Goal: Task Accomplishment & Management: Use online tool/utility

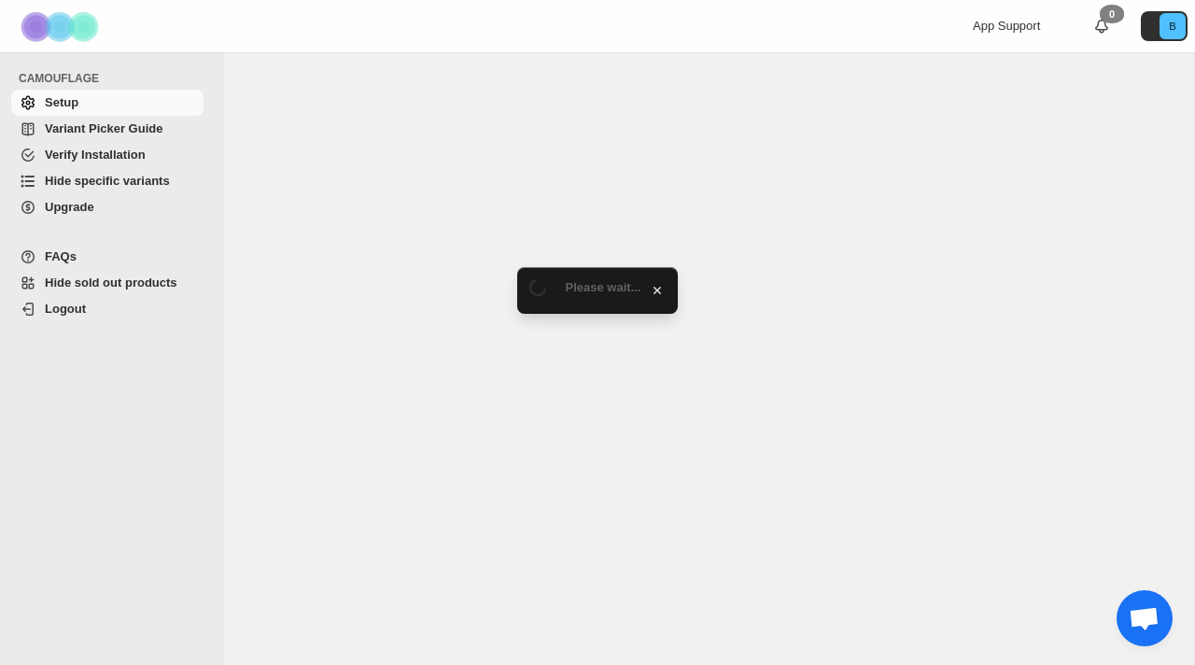
click at [141, 180] on span "Hide specific variants" at bounding box center [107, 181] width 125 height 14
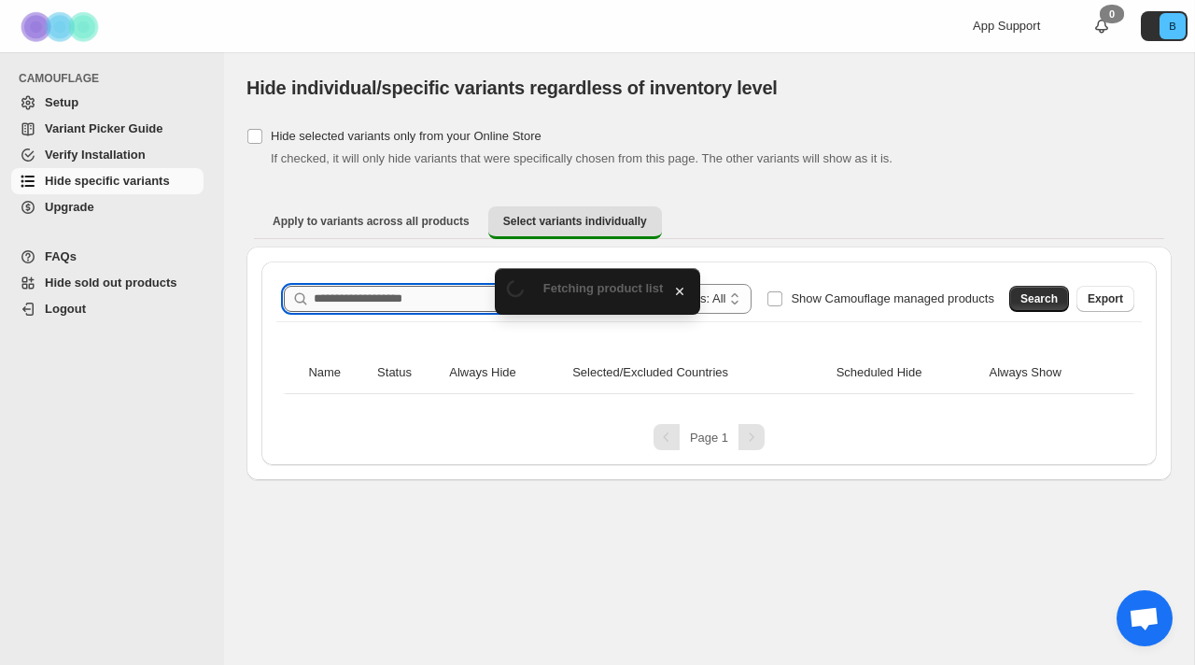
click at [367, 307] on input "Search product name" at bounding box center [474, 299] width 321 height 26
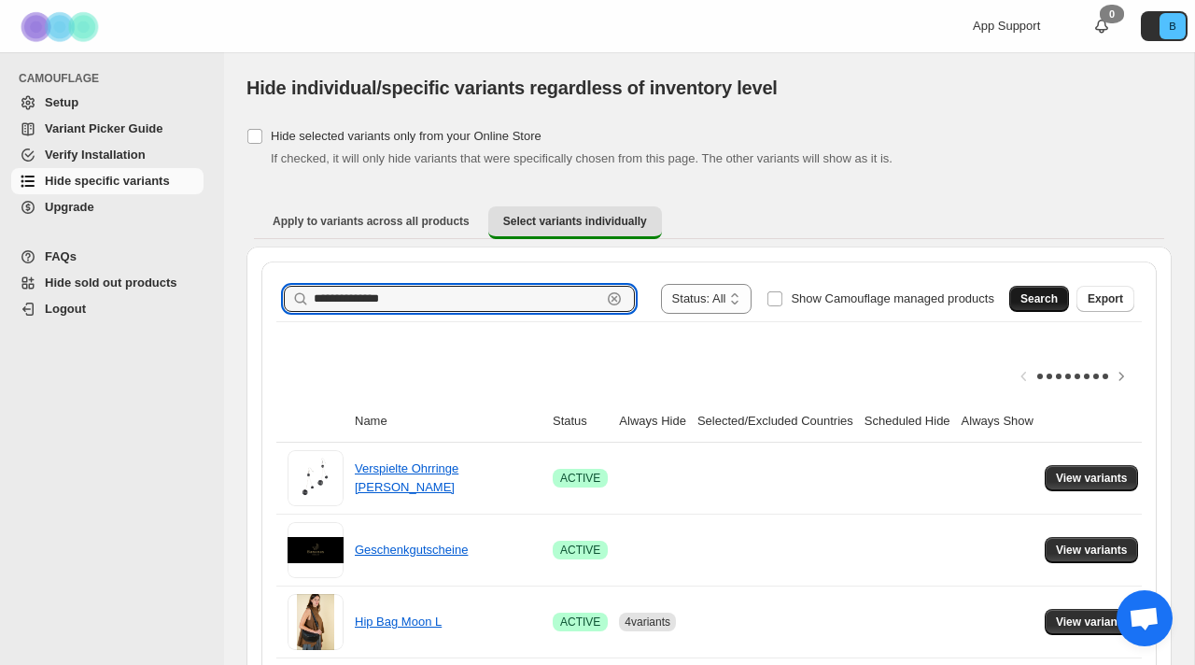
type input "**********"
click at [1034, 296] on span "Search" at bounding box center [1038, 298] width 37 height 15
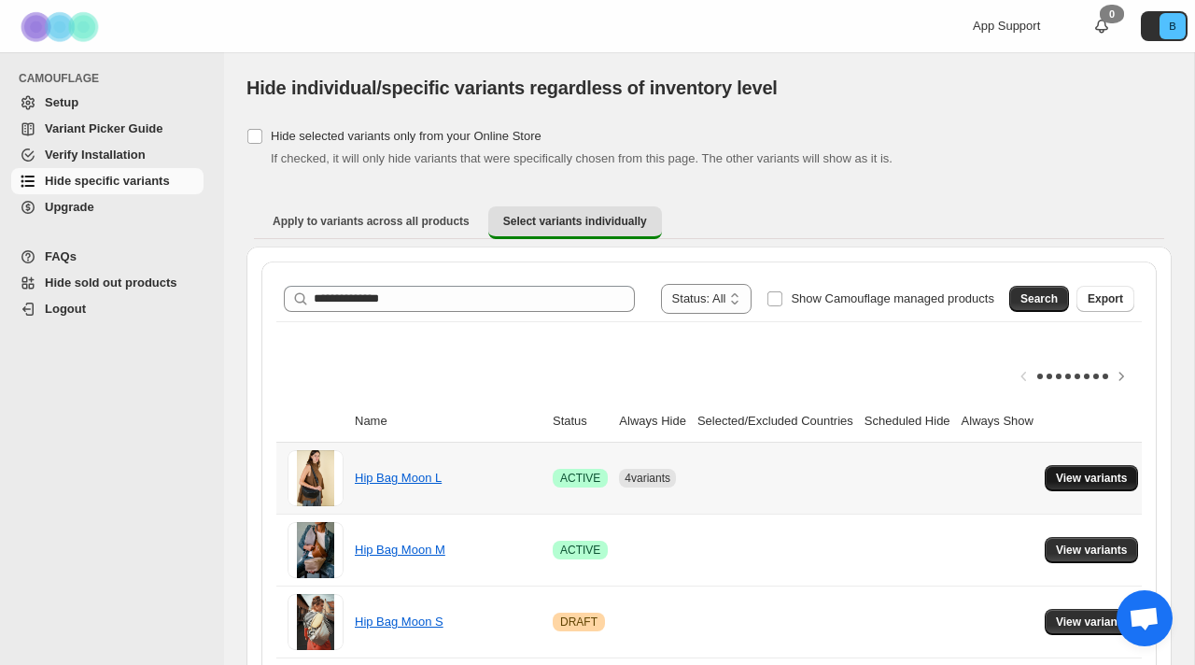
click at [1107, 471] on span "View variants" at bounding box center [1092, 477] width 72 height 15
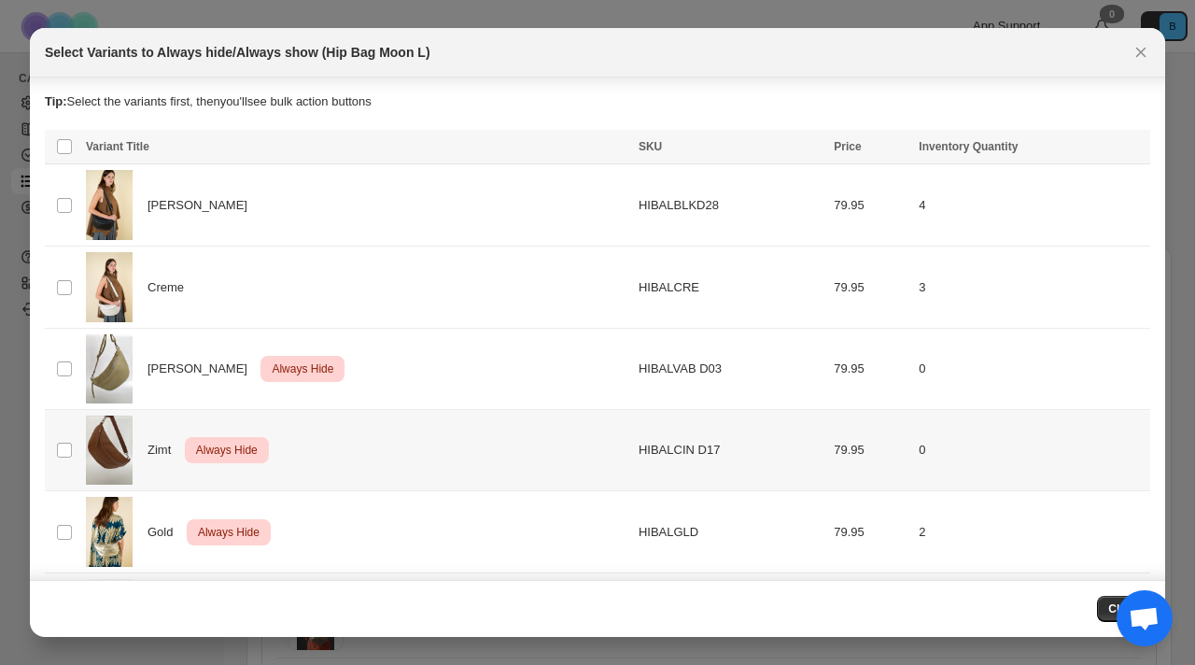
scroll to position [89, 0]
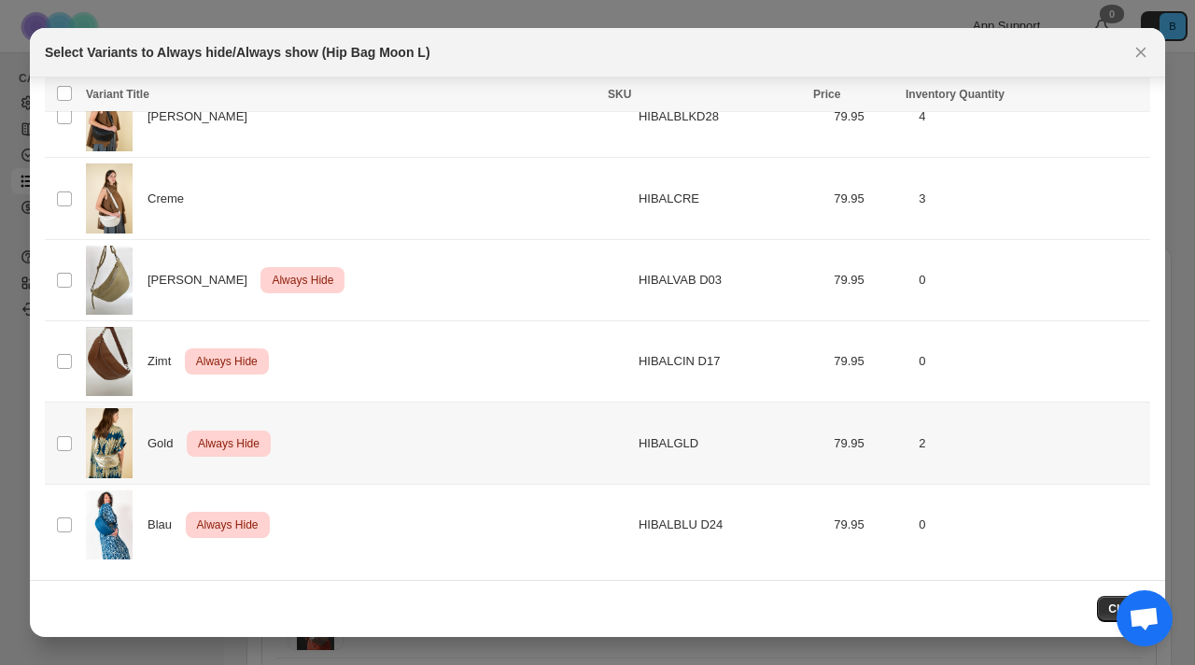
click at [115, 437] on img ":r6:" at bounding box center [109, 443] width 47 height 70
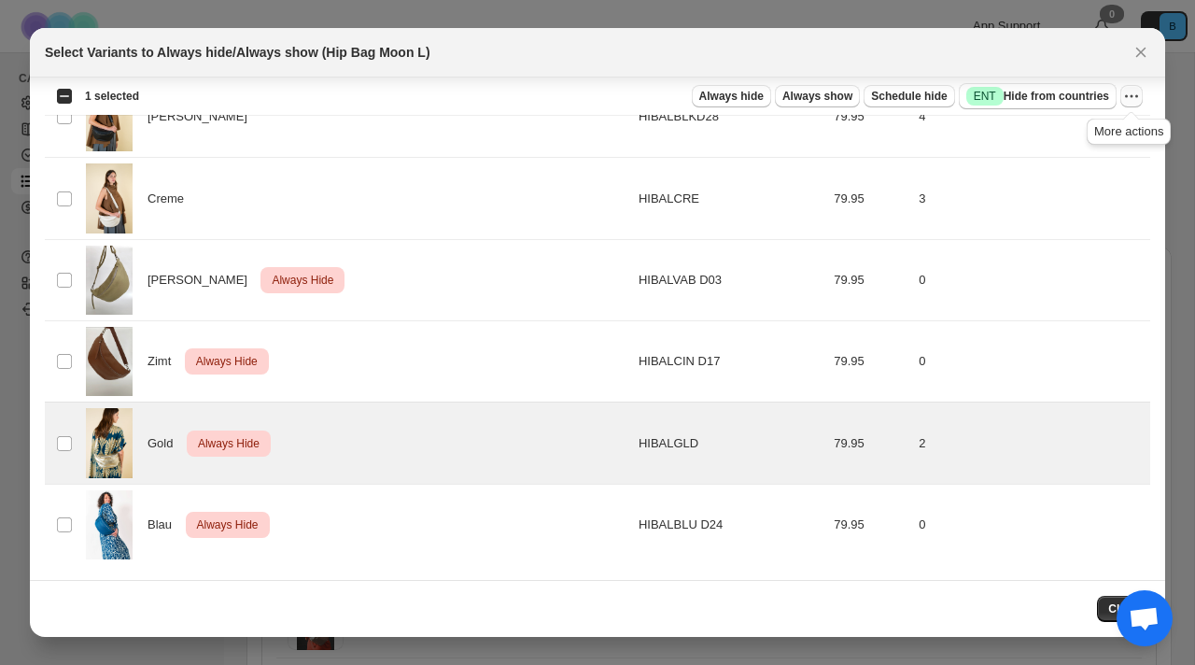
click at [1132, 93] on icon "More actions" at bounding box center [1131, 96] width 19 height 19
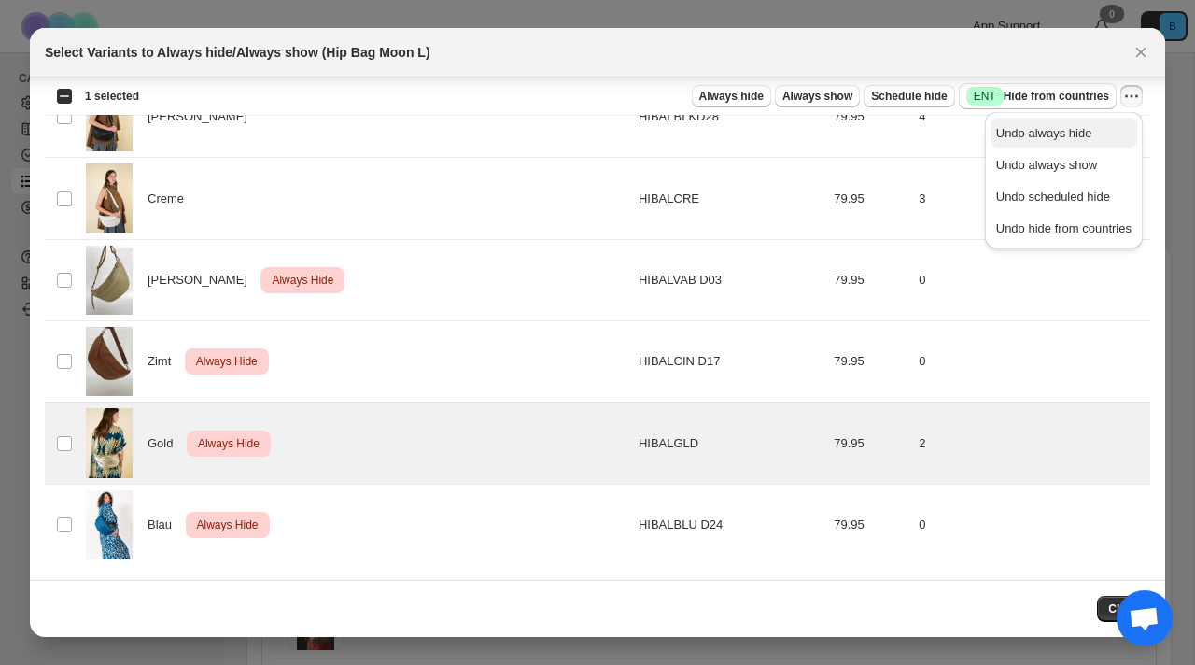
click at [1087, 136] on span "Undo always hide" at bounding box center [1063, 133] width 135 height 19
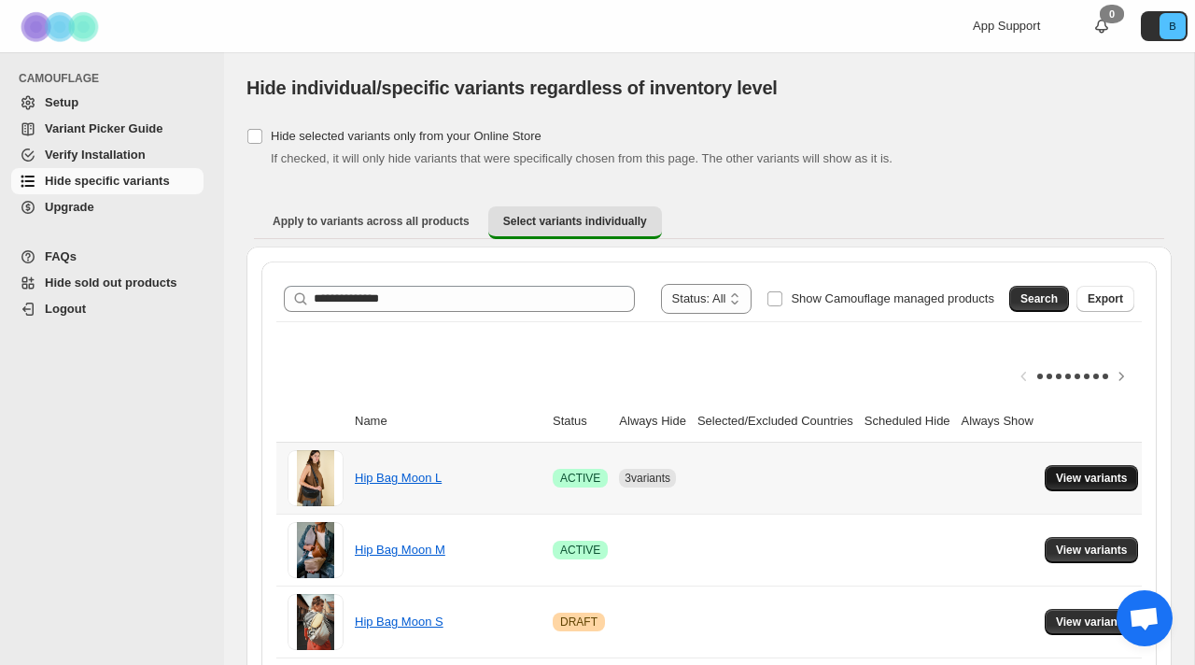
click at [1088, 485] on button "View variants" at bounding box center [1092, 478] width 94 height 26
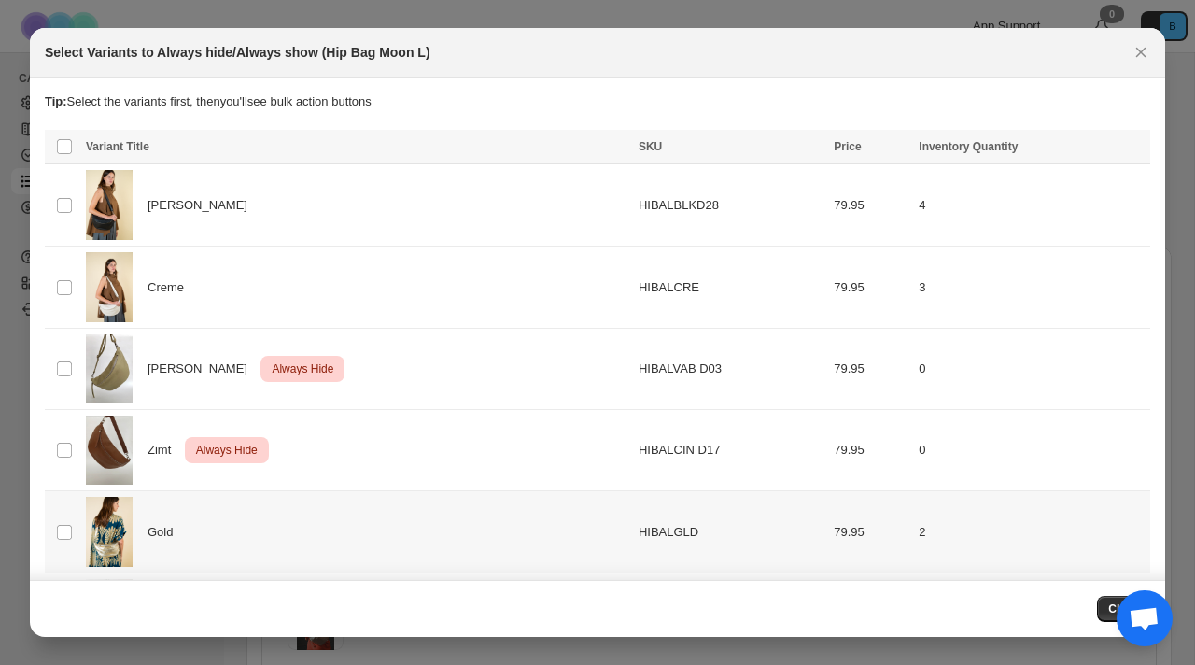
click at [183, 531] on span "Gold" at bounding box center [164, 532] width 35 height 19
click at [745, 152] on span "Always hide" at bounding box center [731, 148] width 64 height 15
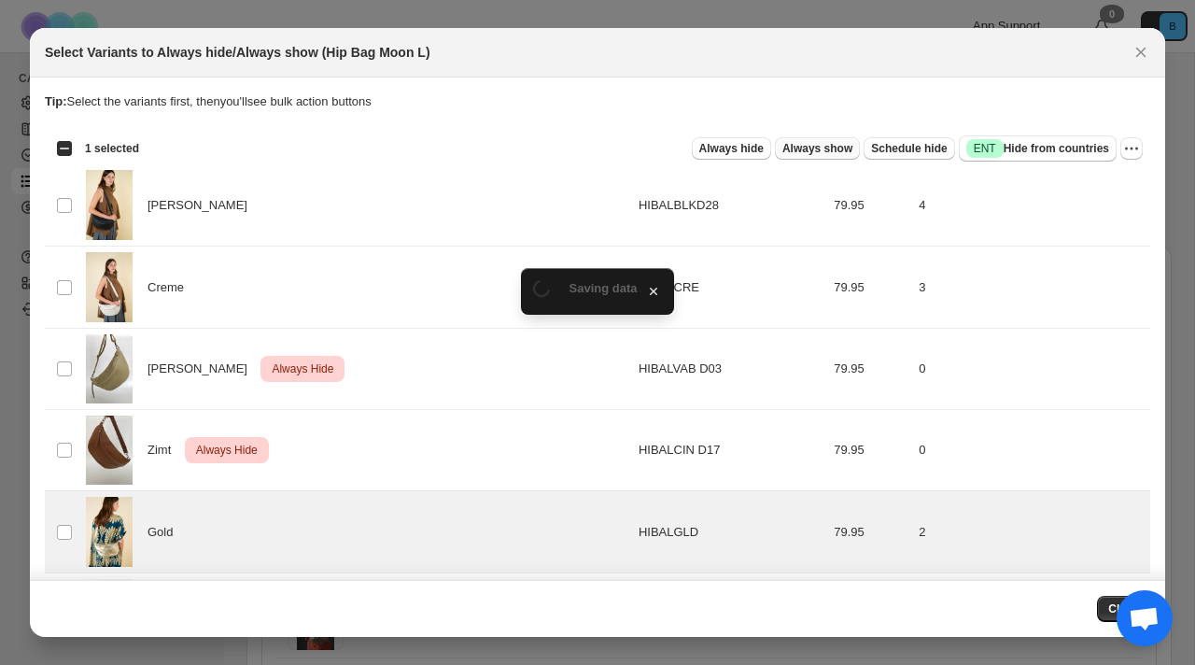
click at [783, 147] on span "Always show" at bounding box center [817, 148] width 70 height 15
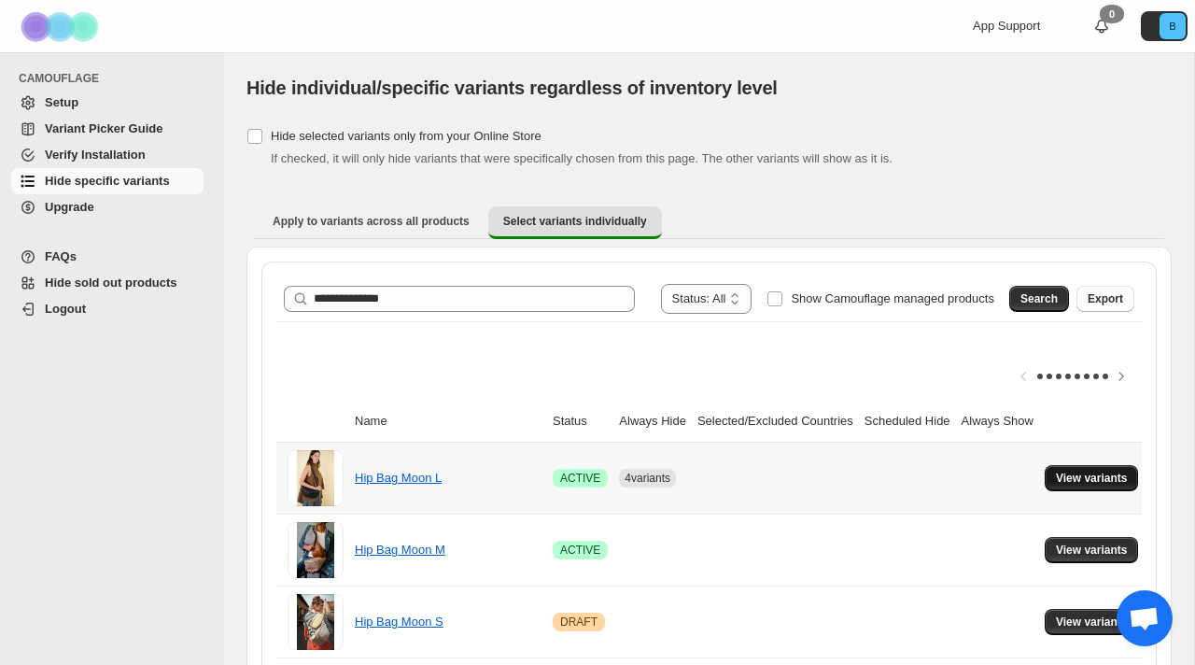
click at [1112, 465] on button "View variants" at bounding box center [1092, 478] width 94 height 26
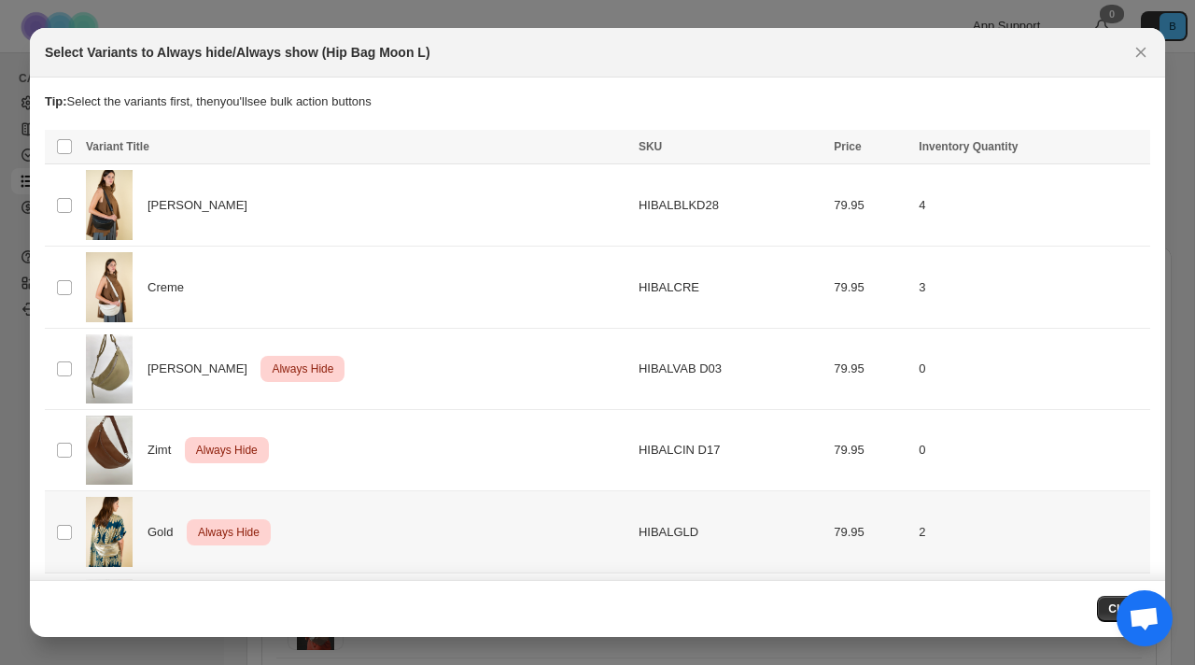
click at [337, 532] on div "Gold Critical Always Hide" at bounding box center [356, 532] width 541 height 70
click at [807, 142] on span "Always show" at bounding box center [817, 148] width 70 height 15
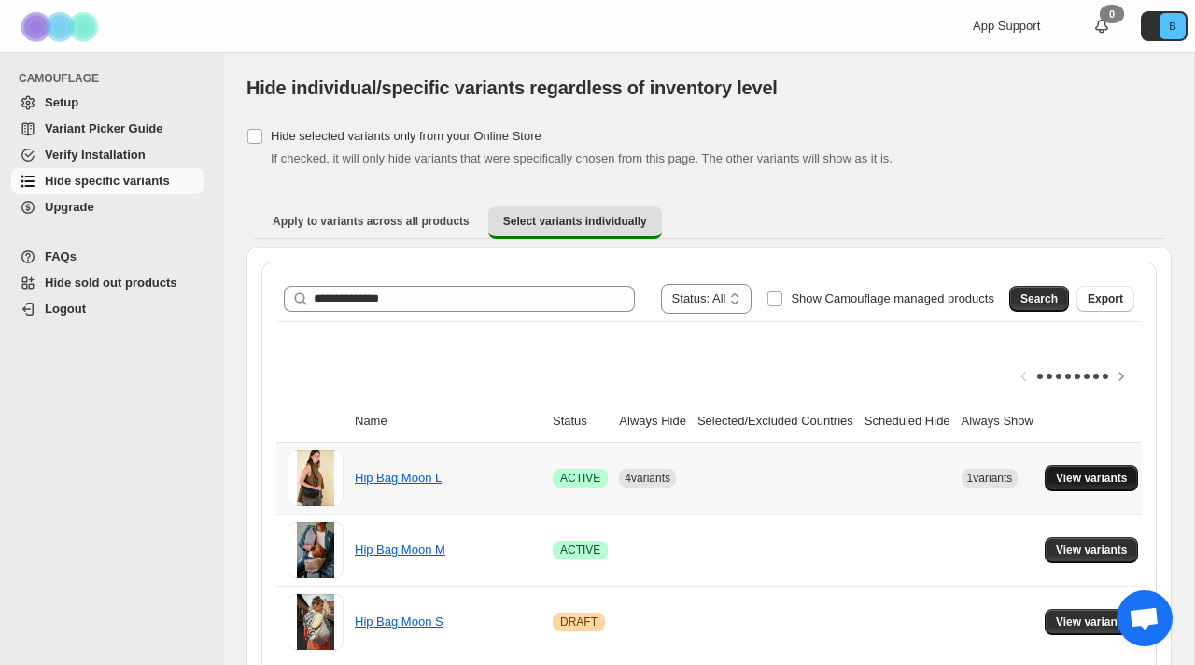
click at [1109, 485] on button "View variants" at bounding box center [1092, 478] width 94 height 26
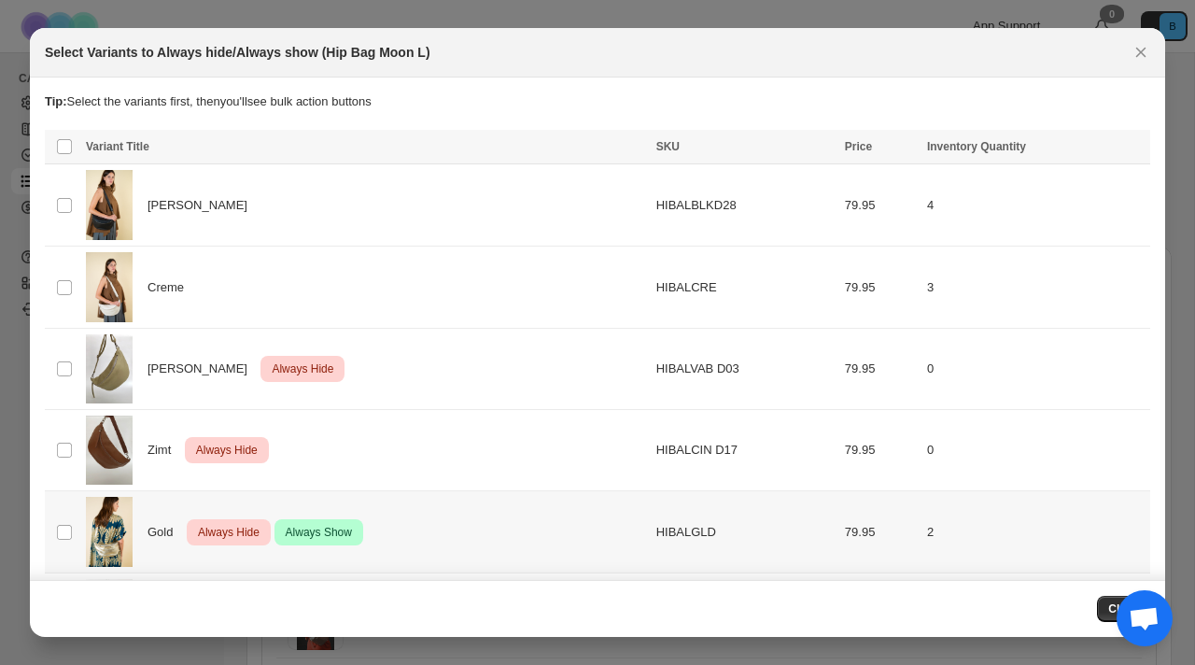
click at [653, 533] on td "HIBALGLD" at bounding box center [745, 532] width 189 height 82
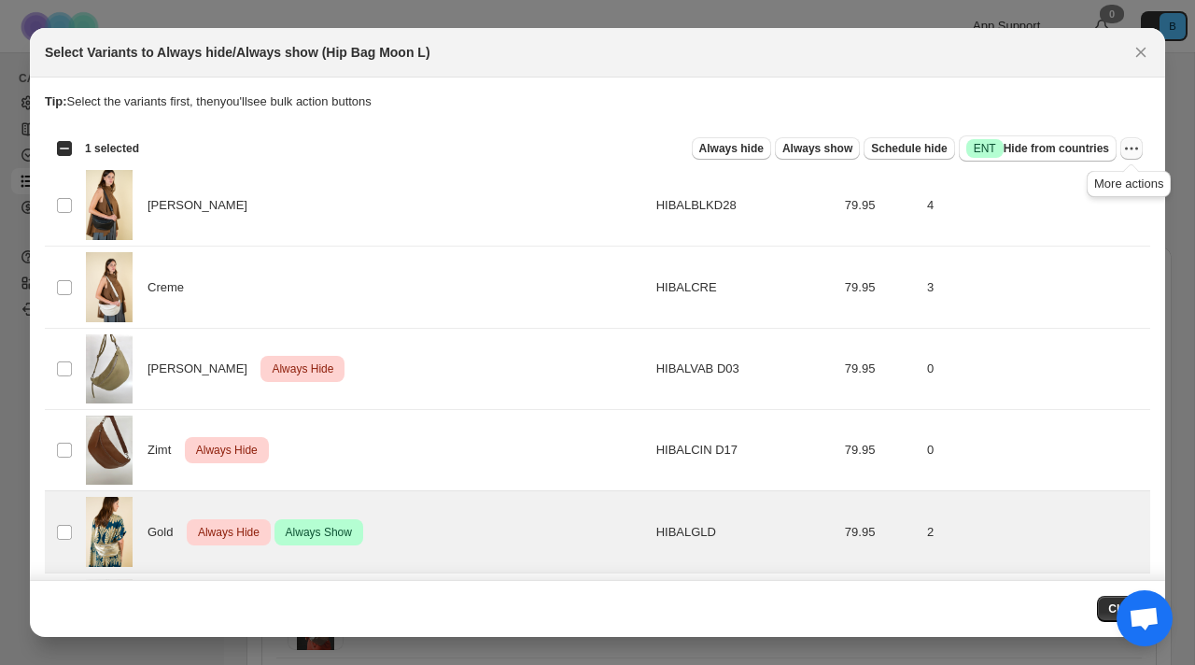
click at [1128, 151] on icon "More actions" at bounding box center [1131, 148] width 19 height 19
click at [1095, 184] on span "Undo always hide" at bounding box center [1063, 185] width 135 height 19
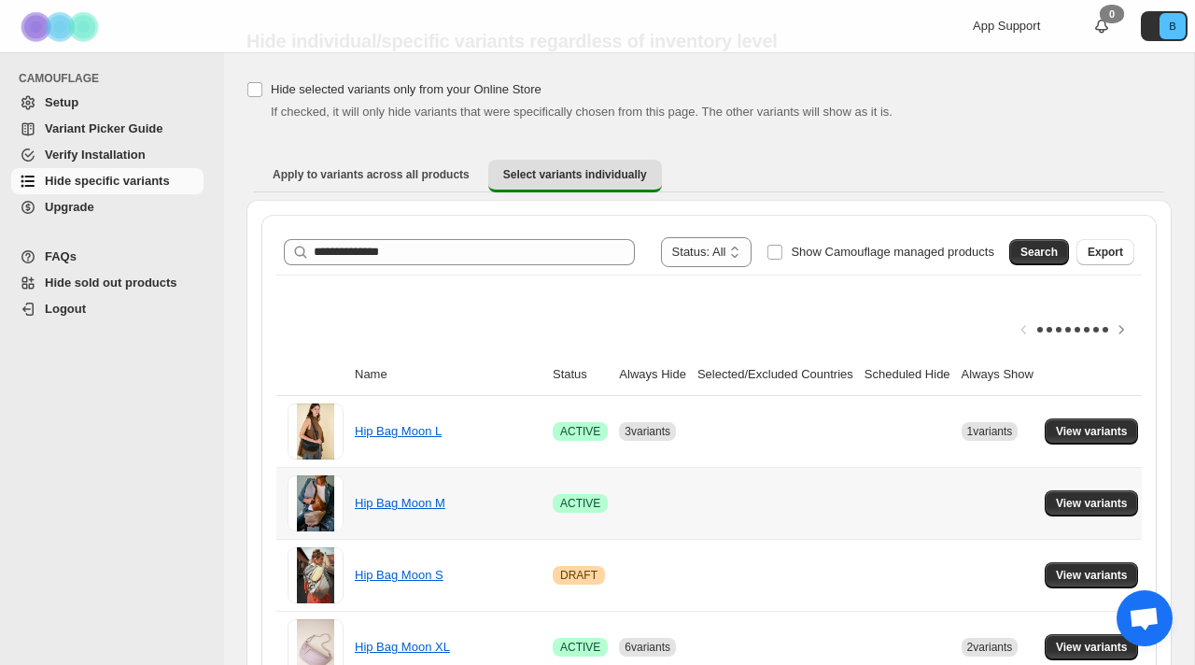
scroll to position [52, 0]
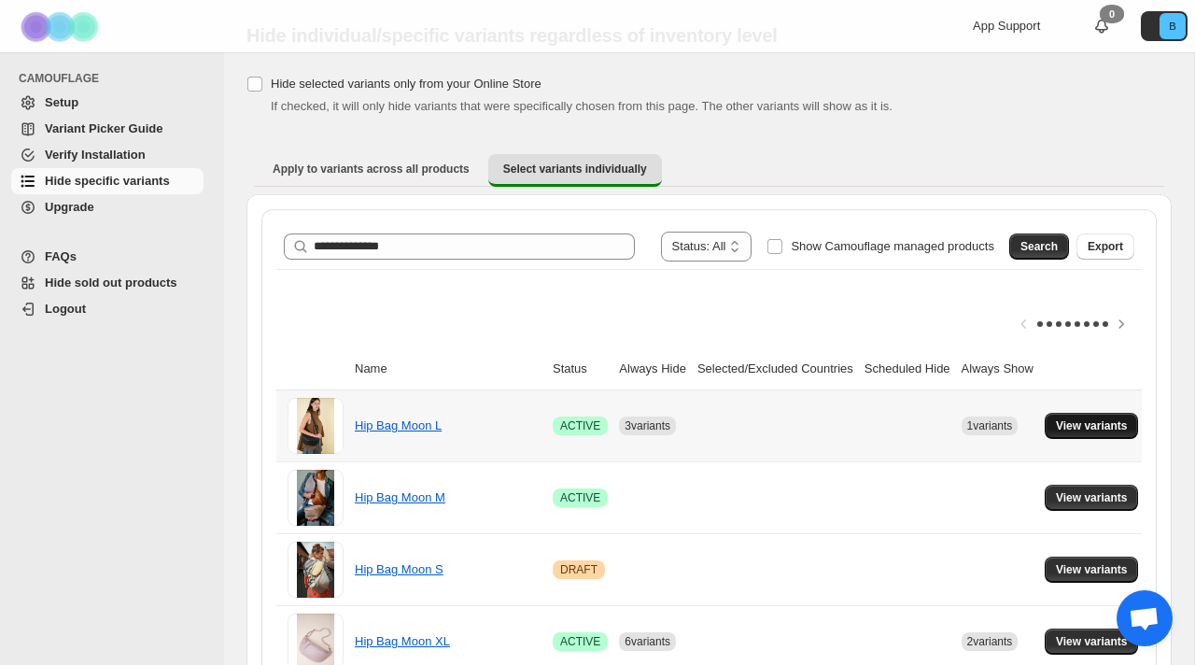
click at [1096, 434] on button "View variants" at bounding box center [1092, 426] width 94 height 26
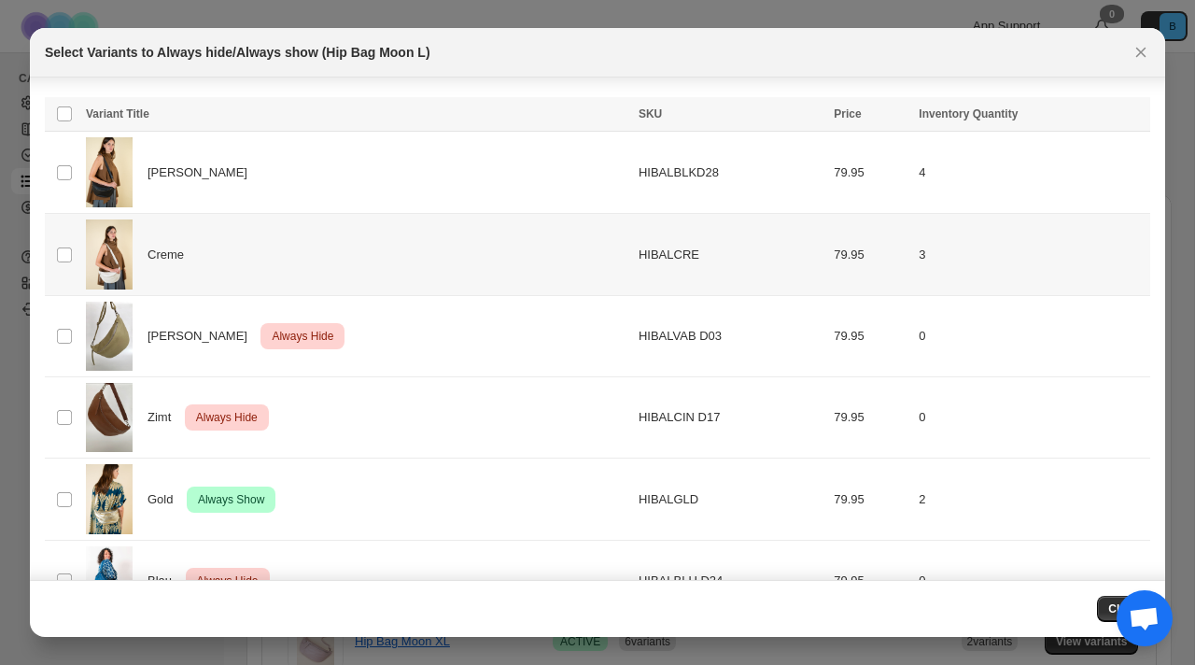
scroll to position [0, 0]
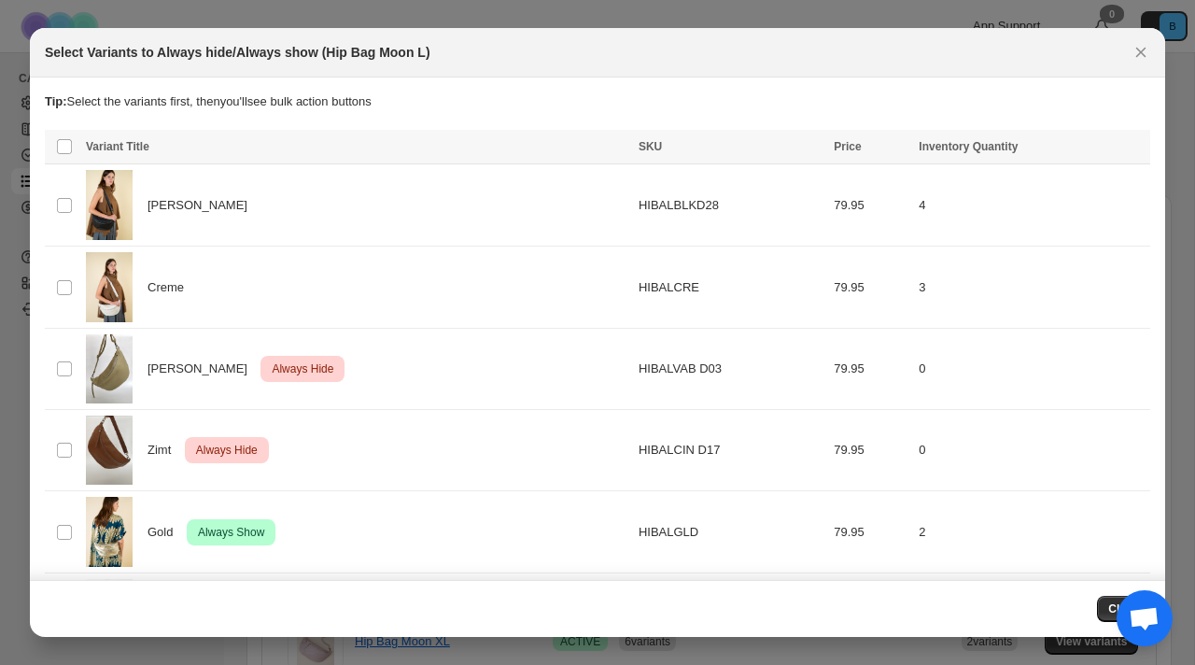
click at [1105, 610] on button "Close" at bounding box center [1123, 609] width 53 height 26
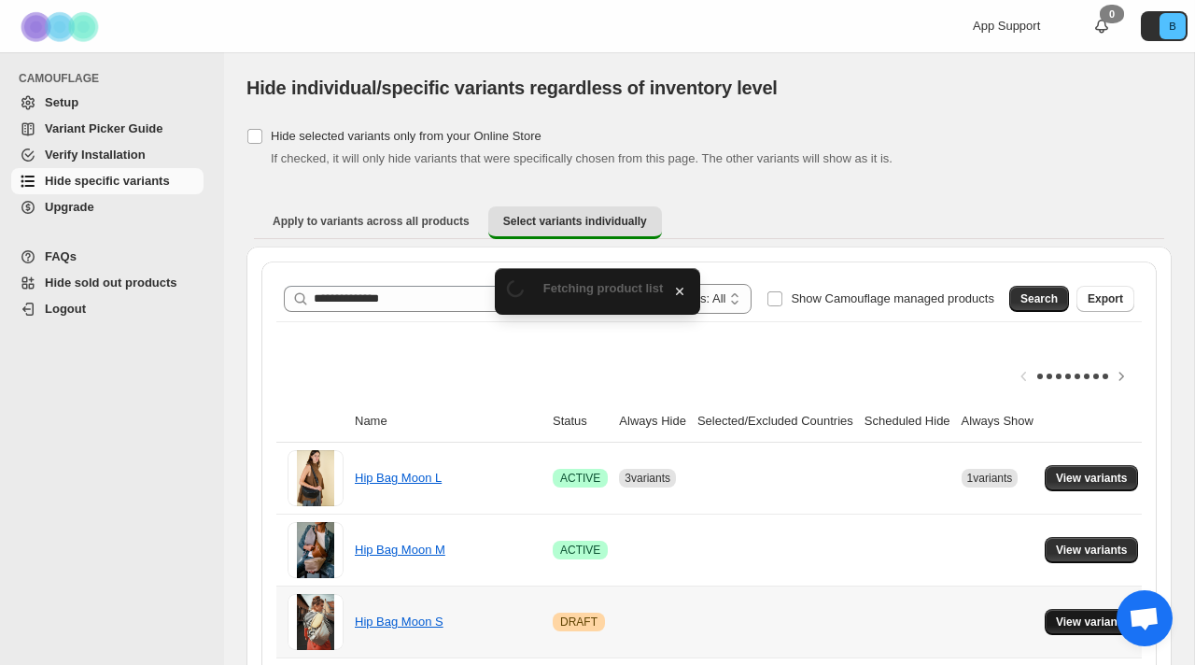
scroll to position [52, 0]
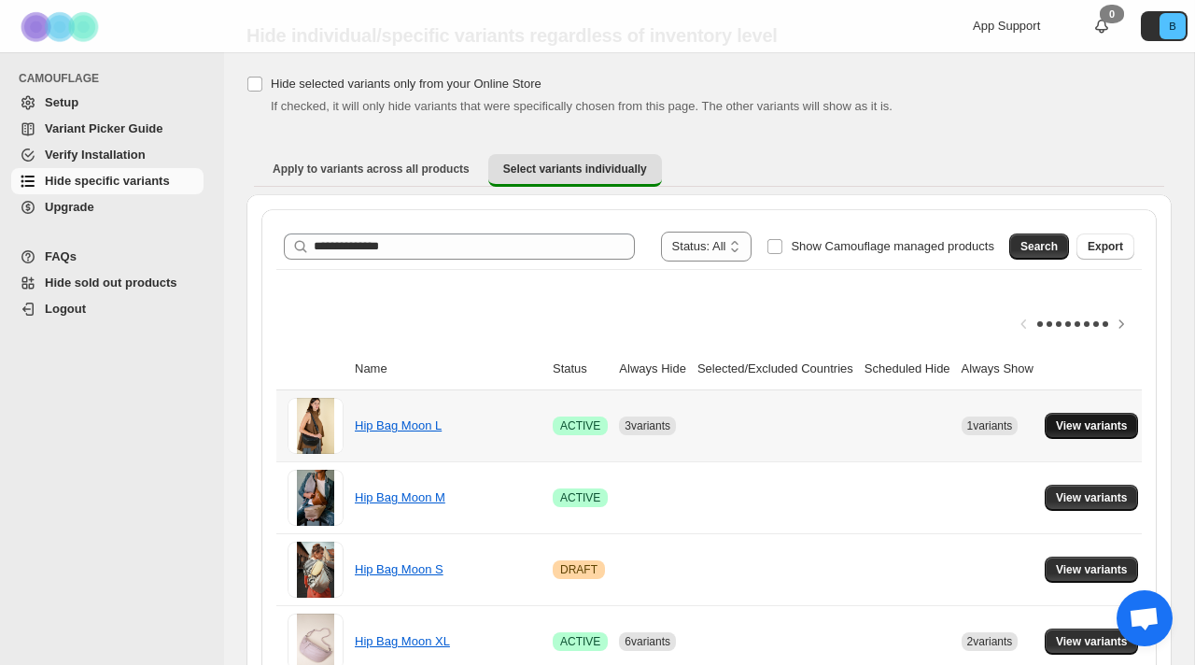
click at [1091, 426] on span "View variants" at bounding box center [1092, 425] width 72 height 15
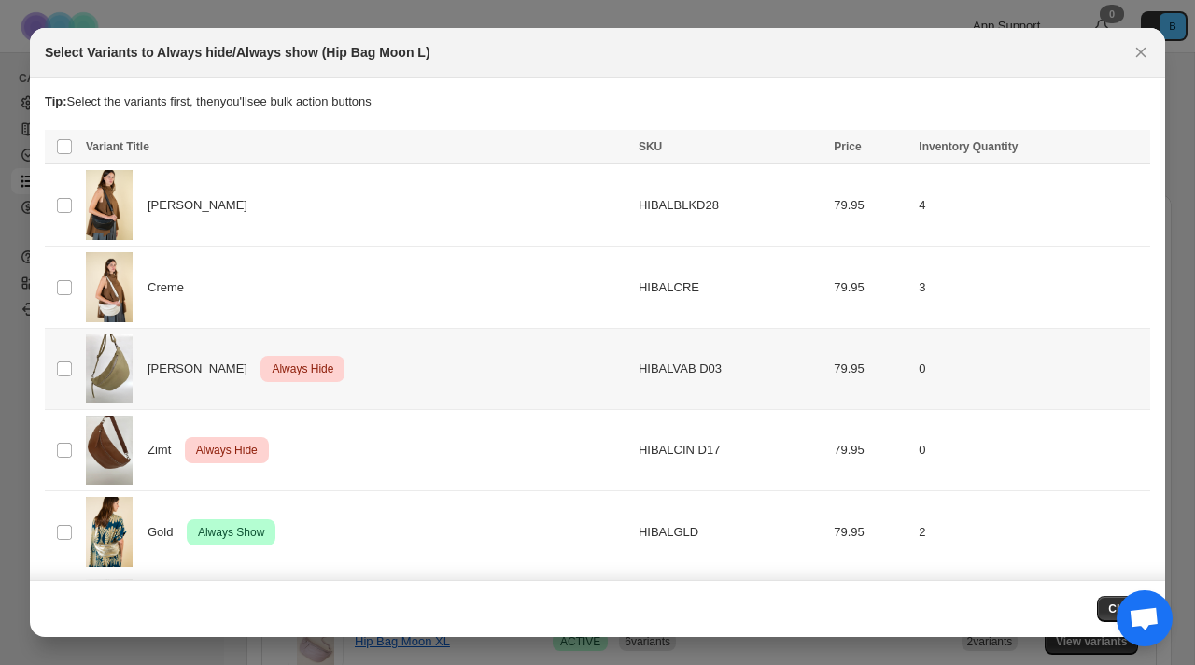
scroll to position [171, 0]
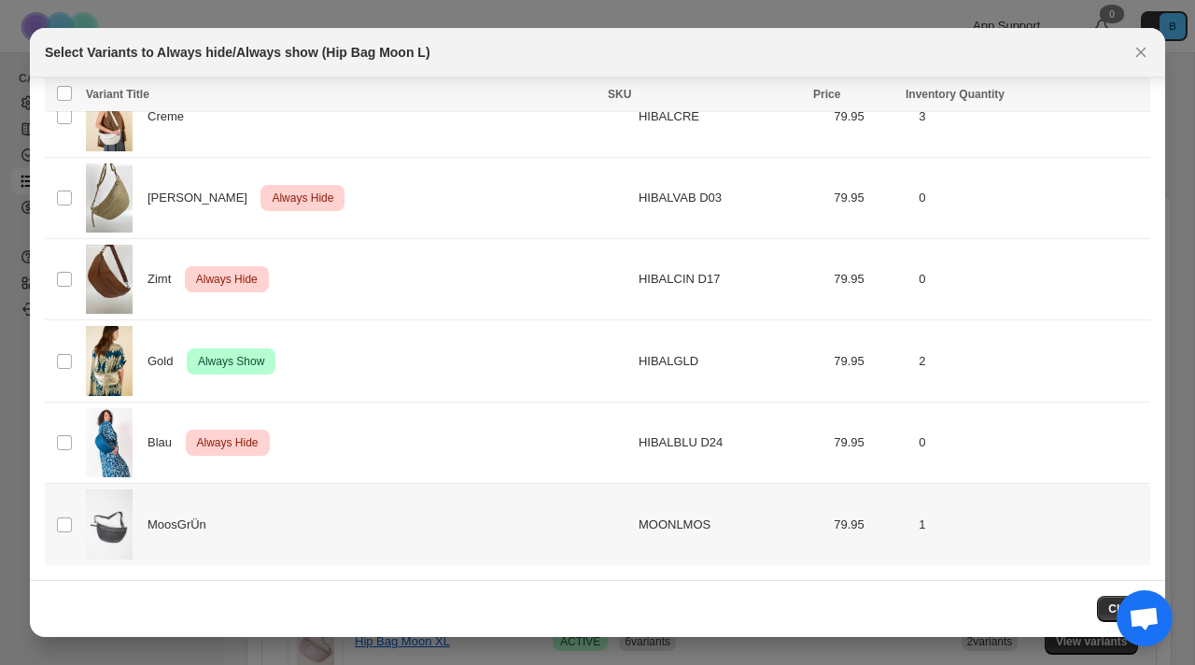
click at [177, 530] on span "MoosGrÜn" at bounding box center [181, 524] width 69 height 19
click at [812, 93] on span "Always show" at bounding box center [817, 96] width 70 height 15
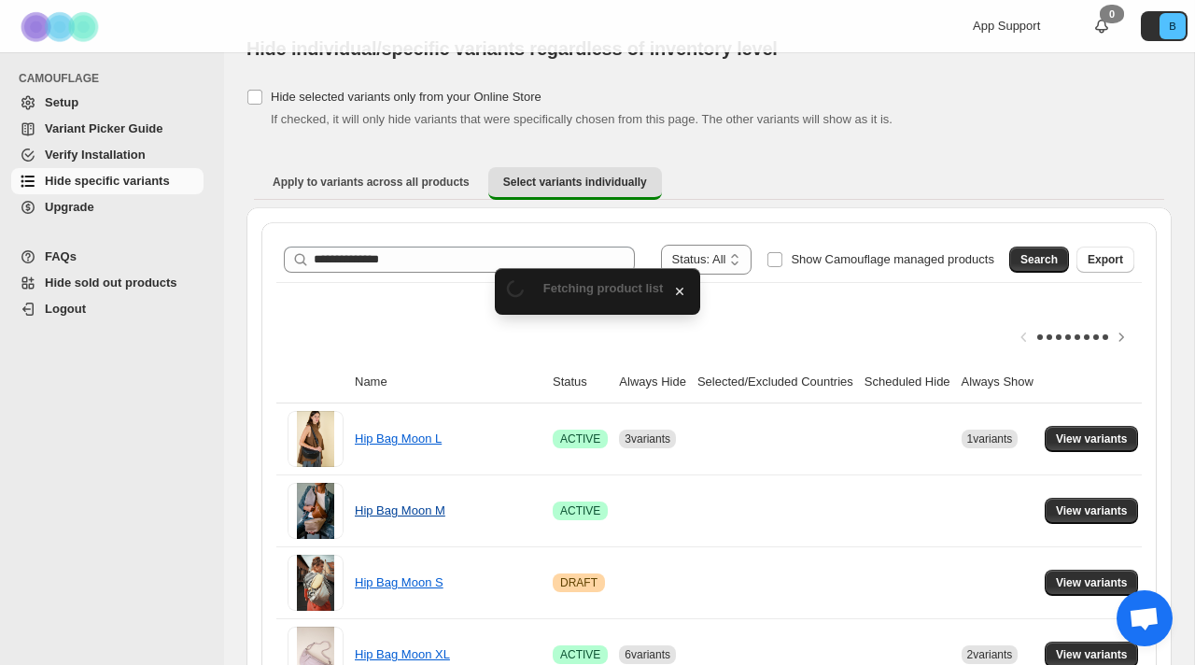
scroll to position [52, 0]
